Goal: Task Accomplishment & Management: Manage account settings

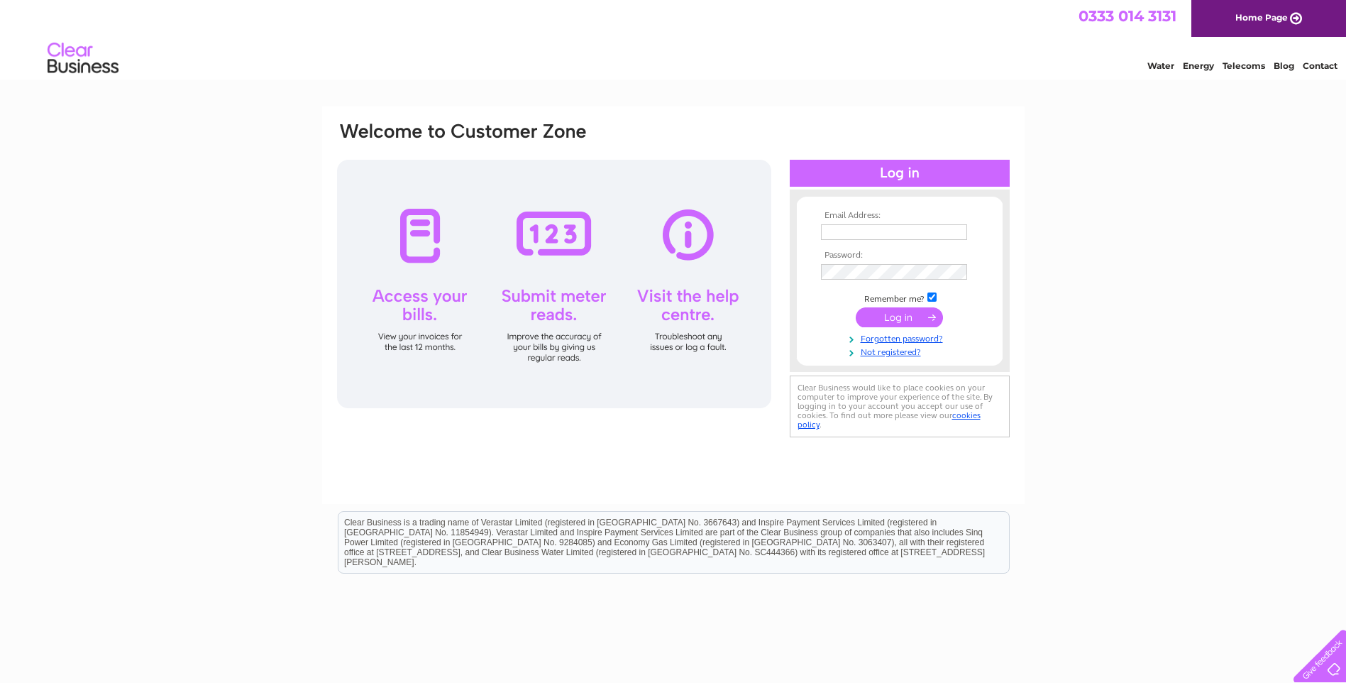
type input "[PERSON_NAME][EMAIL_ADDRESS][DOMAIN_NAME]"
click at [905, 312] on input "submit" at bounding box center [899, 317] width 87 height 20
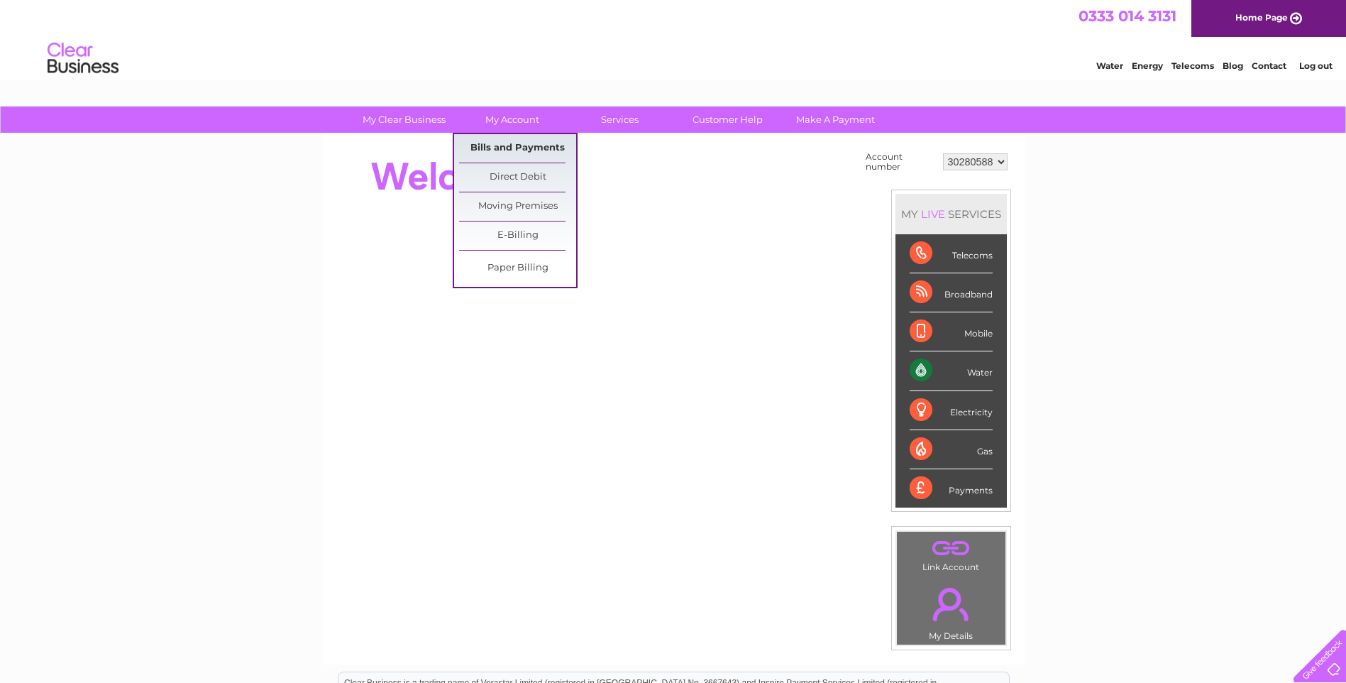
click at [528, 149] on link "Bills and Payments" at bounding box center [517, 148] width 117 height 28
click at [537, 147] on link "Bills and Payments" at bounding box center [517, 148] width 117 height 28
click at [481, 147] on link "Bills and Payments" at bounding box center [517, 148] width 117 height 28
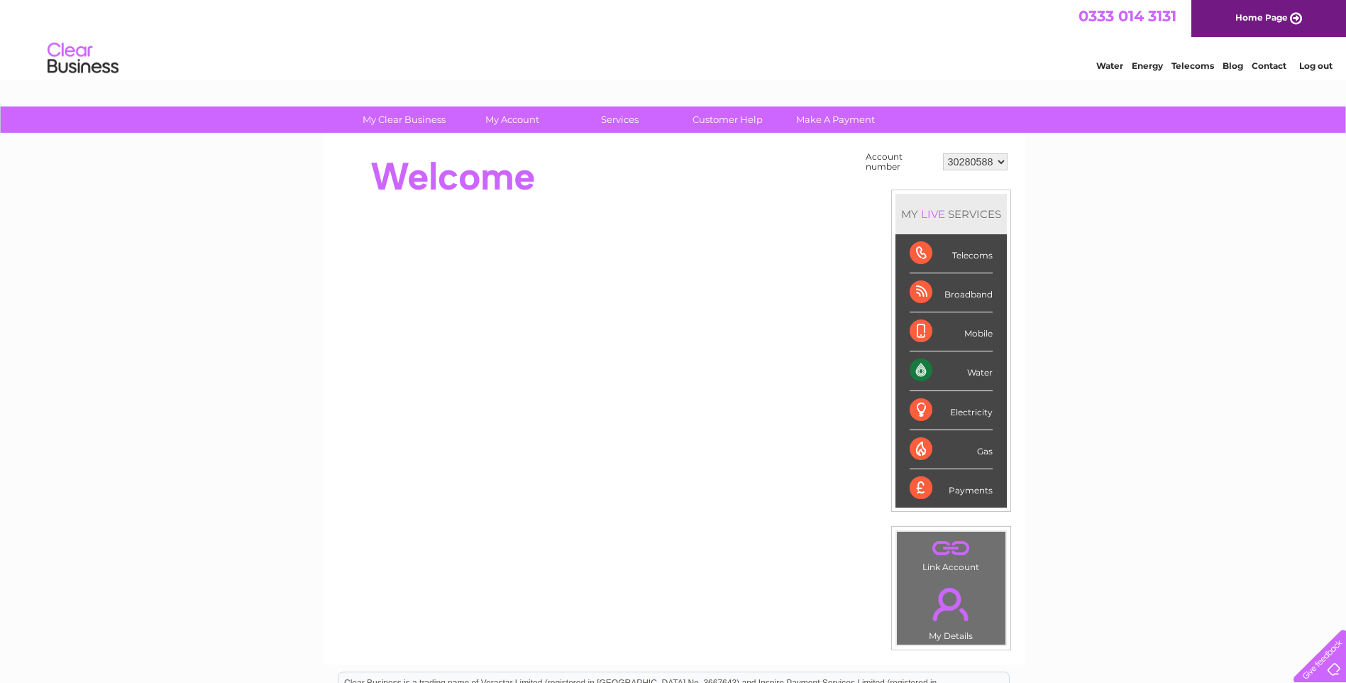
click at [977, 374] on div "Water" at bounding box center [951, 370] width 83 height 39
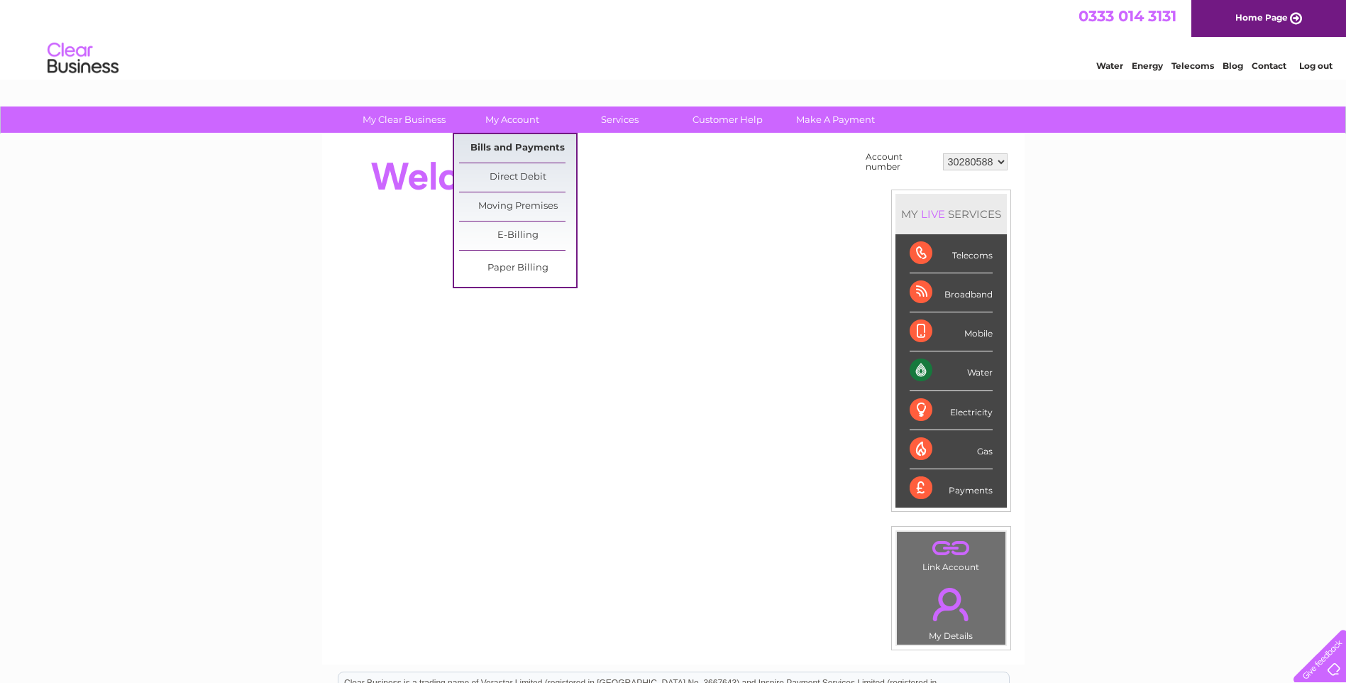
click at [522, 140] on link "Bills and Payments" at bounding box center [517, 148] width 117 height 28
click at [519, 235] on link "E-Billing" at bounding box center [517, 235] width 117 height 28
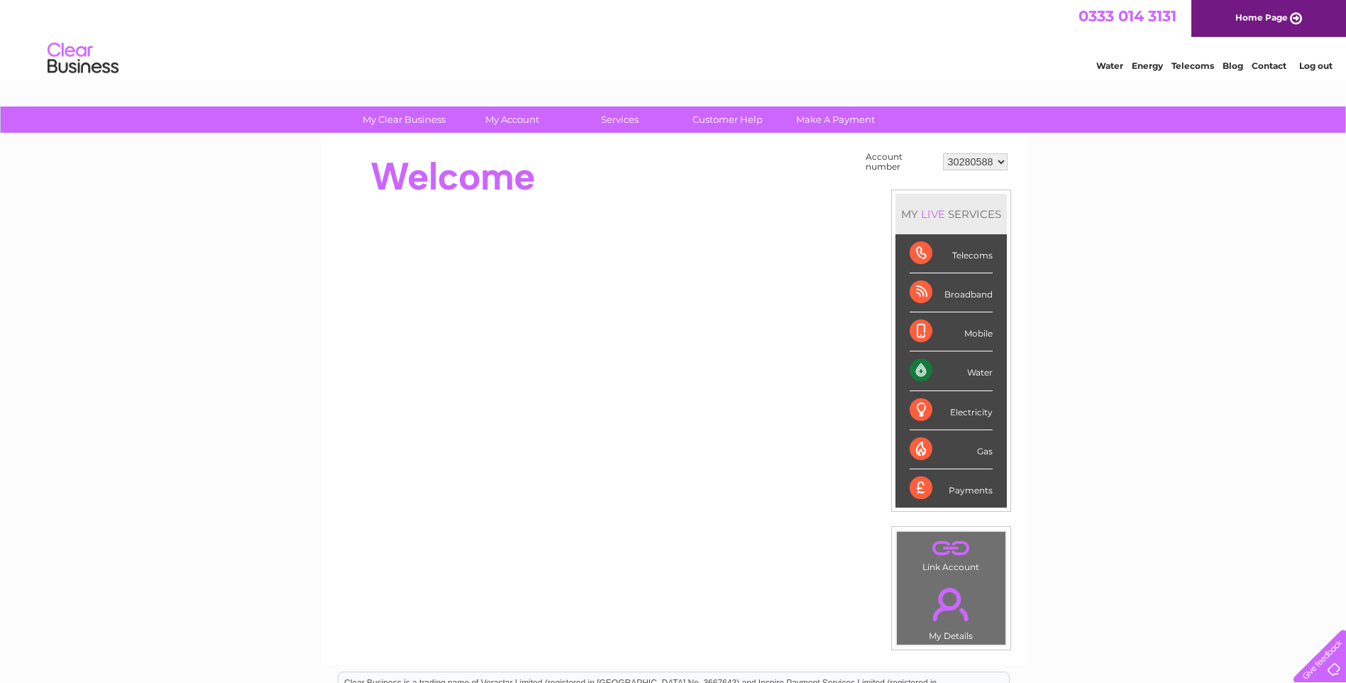
drag, startPoint x: 663, startPoint y: 175, endPoint x: 702, endPoint y: 182, distance: 39.7
click at [663, 175] on div at bounding box center [594, 176] width 517 height 57
click at [921, 369] on div "Water" at bounding box center [951, 370] width 83 height 39
click at [1161, 356] on div "My Clear Business Login Details My Details My Preferences Link Account My Accou…" at bounding box center [673, 506] width 1346 height 801
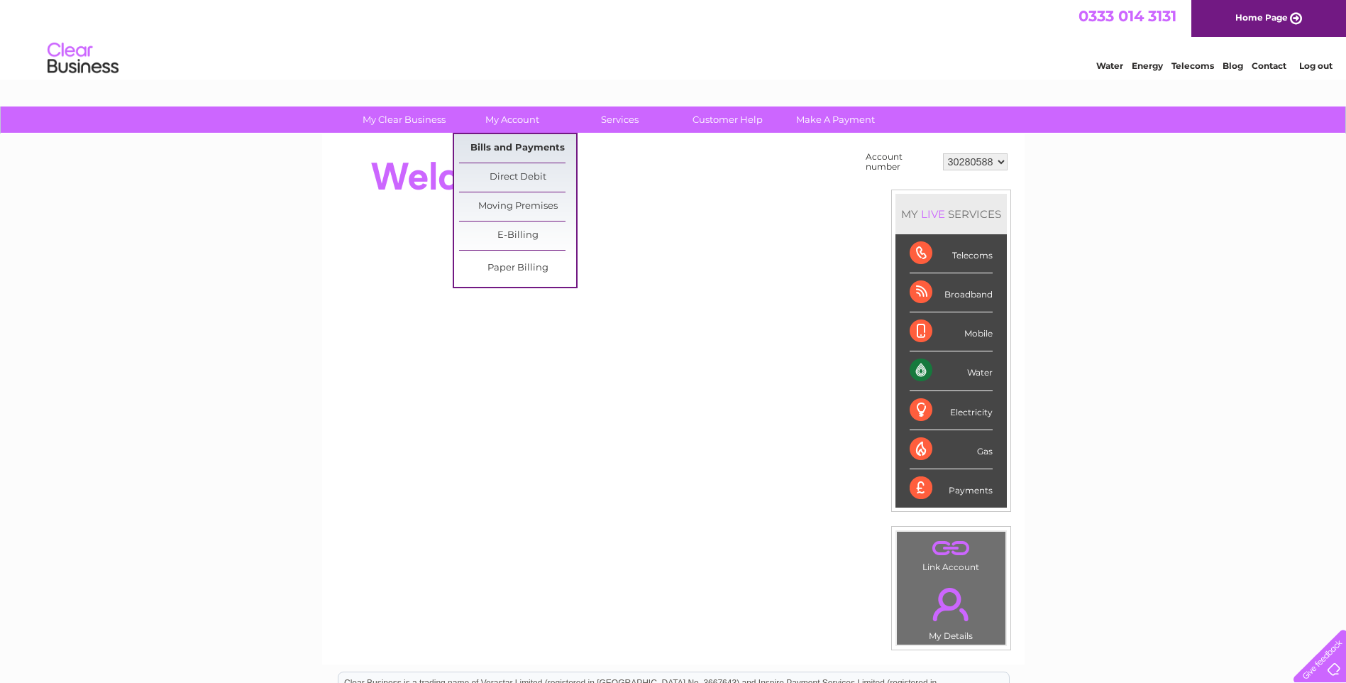
click at [506, 144] on link "Bills and Payments" at bounding box center [517, 148] width 117 height 28
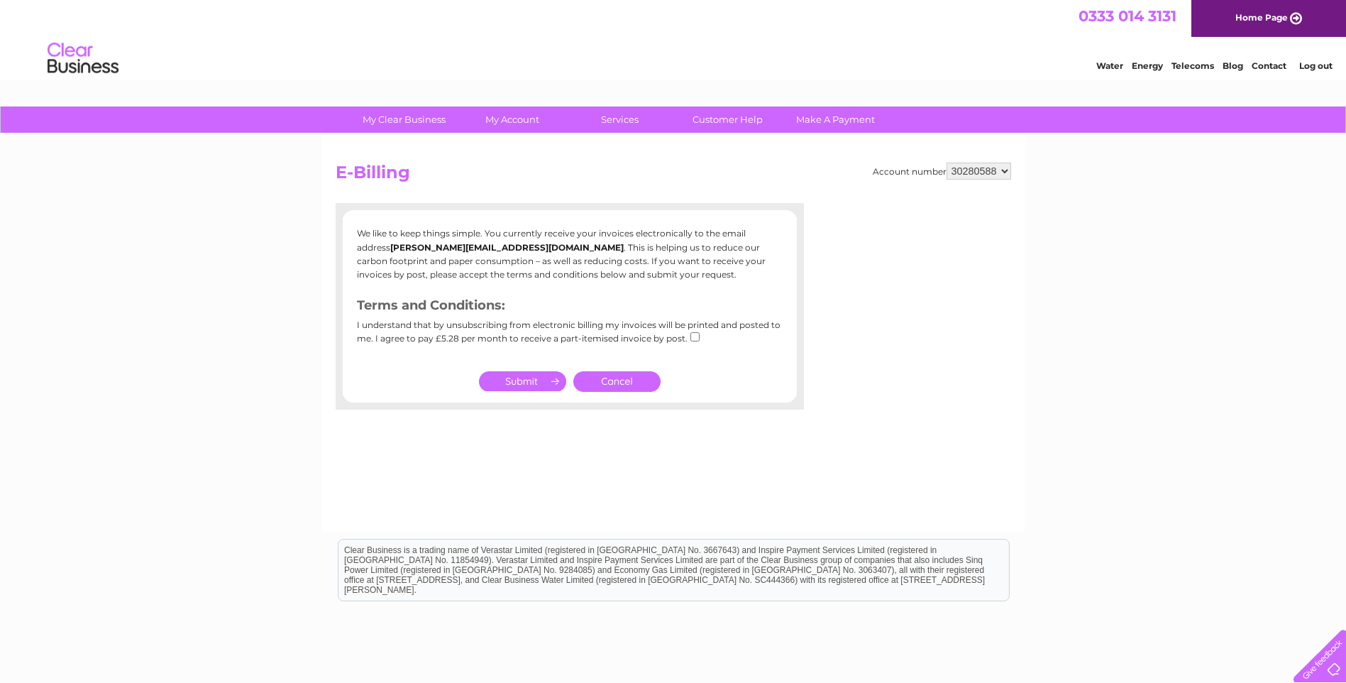
click at [629, 384] on link "Cancel" at bounding box center [616, 381] width 87 height 21
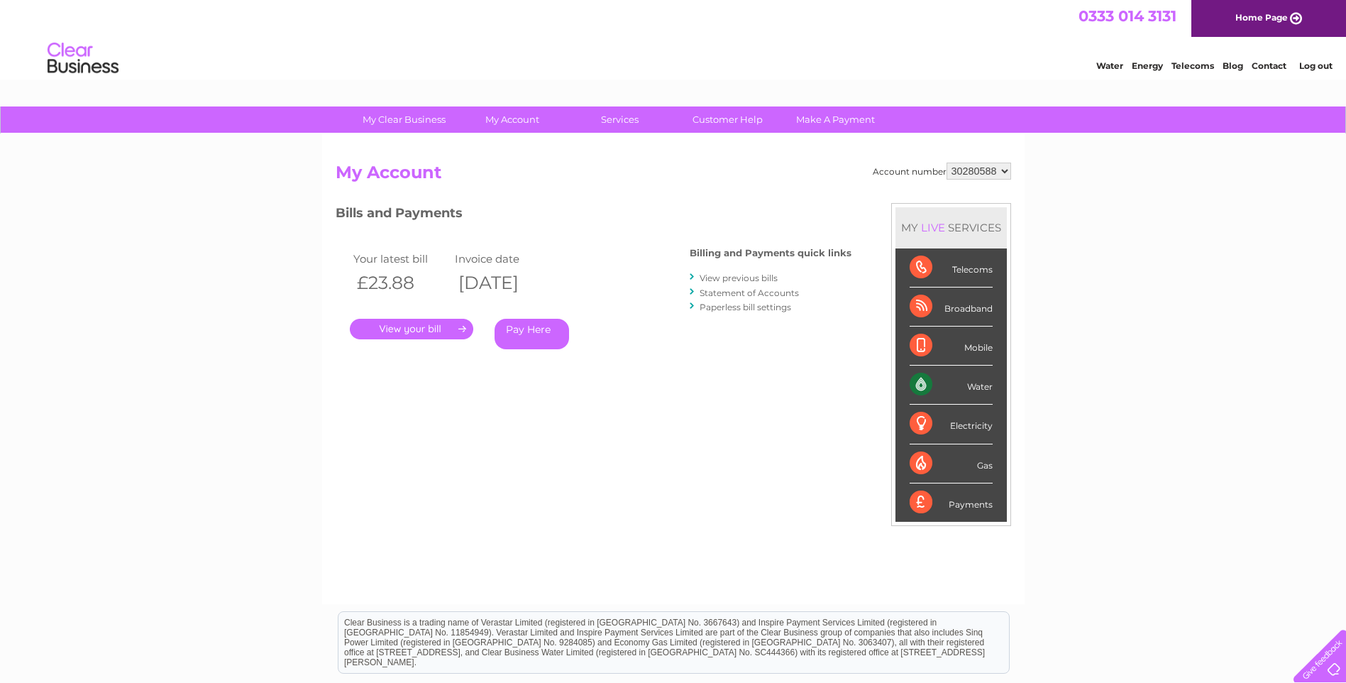
click at [417, 327] on link "." at bounding box center [411, 329] width 123 height 21
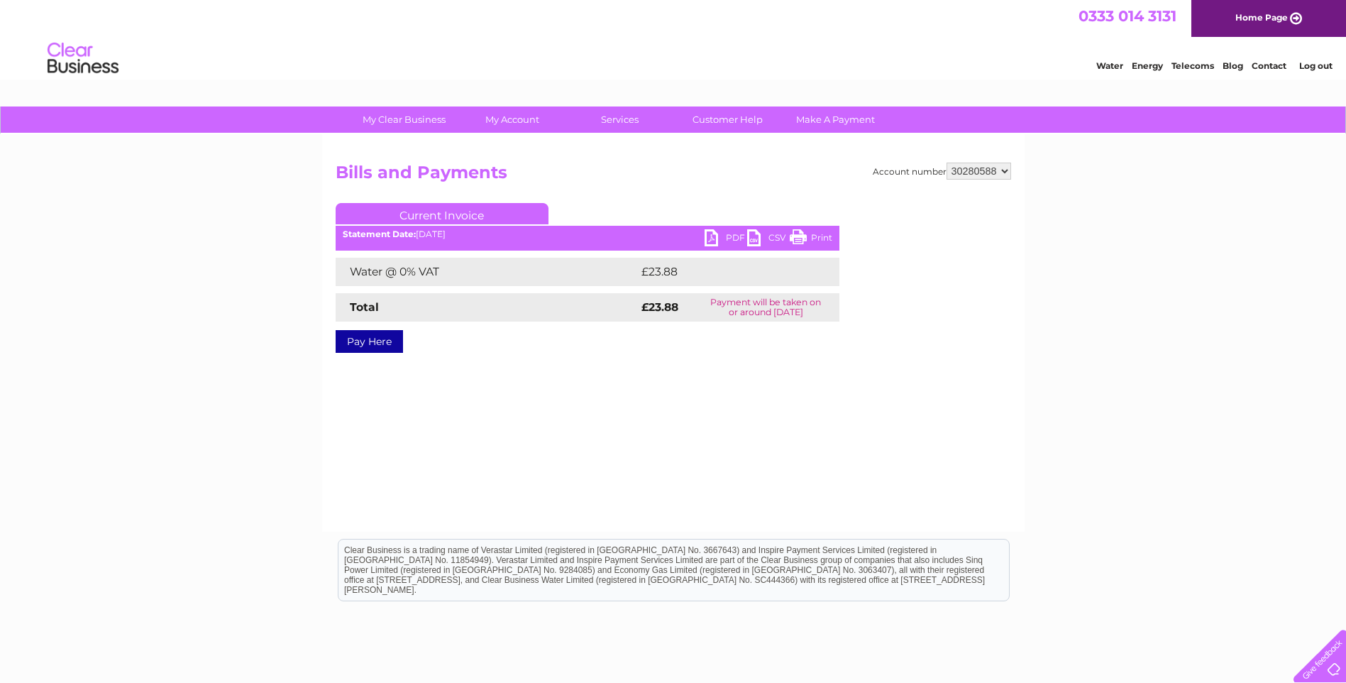
click at [725, 238] on link "PDF" at bounding box center [726, 239] width 43 height 21
click at [710, 239] on link "PDF" at bounding box center [726, 239] width 43 height 21
